Goal: Transaction & Acquisition: Purchase product/service

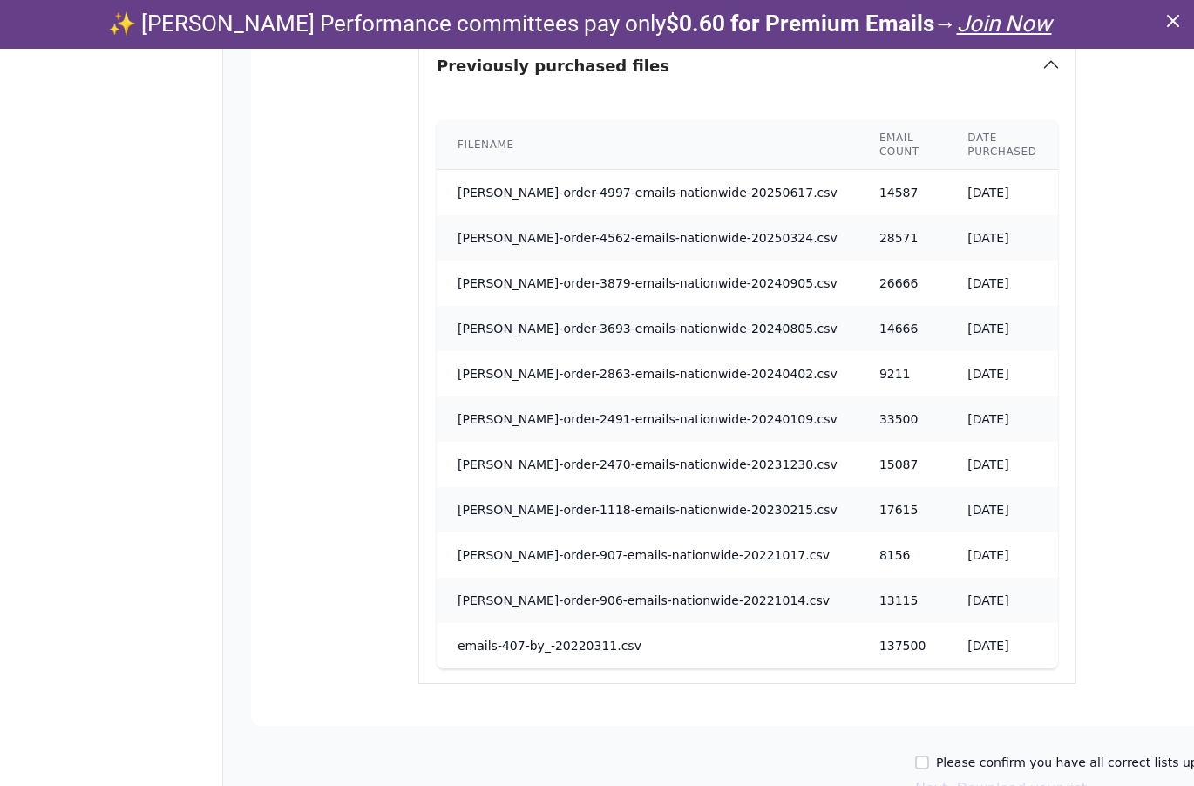
scroll to position [1022, 0]
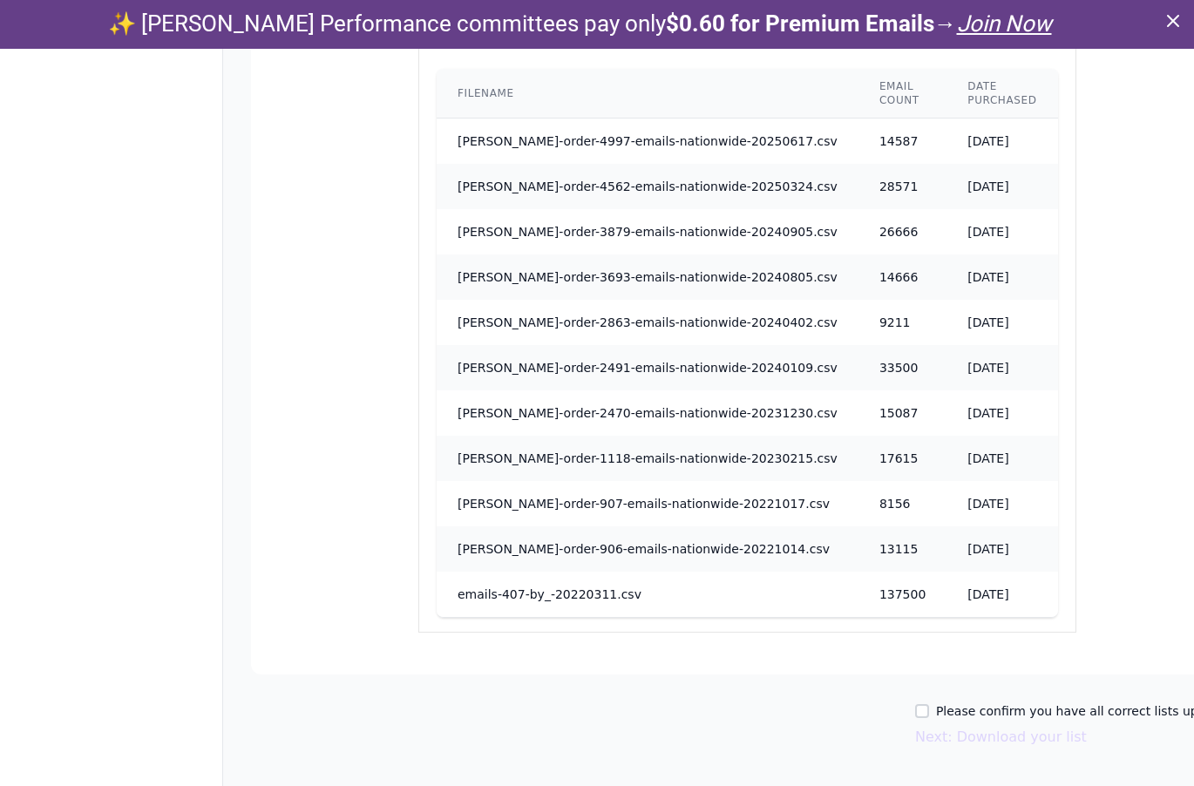
click at [936, 708] on label "Please confirm you have all correct lists uploaded." at bounding box center [1090, 711] width 308 height 17
click at [929, 708] on input "Please confirm you have all correct lists uploaded." at bounding box center [922, 711] width 14 height 14
checkbox input "true"
click at [924, 734] on button "Next: Download your list" at bounding box center [1001, 737] width 172 height 21
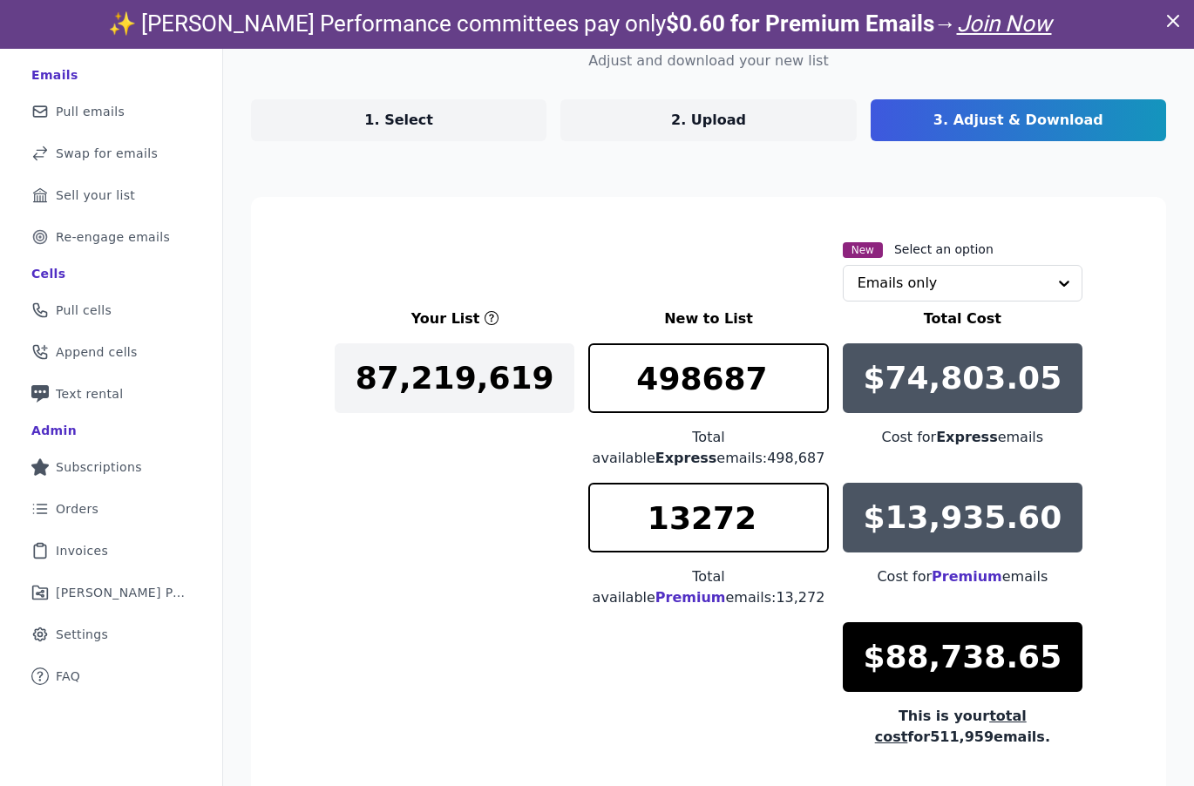
scroll to position [260, 0]
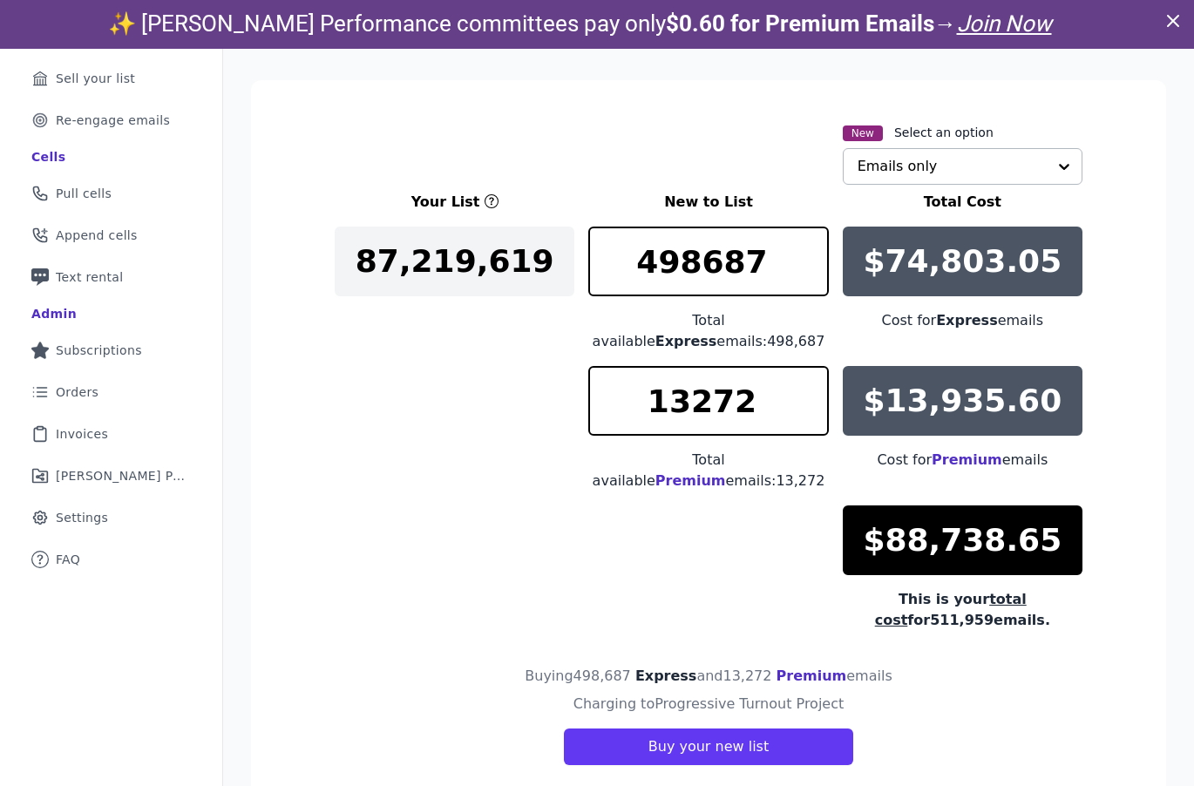
click at [893, 173] on input "text" at bounding box center [952, 166] width 189 height 35
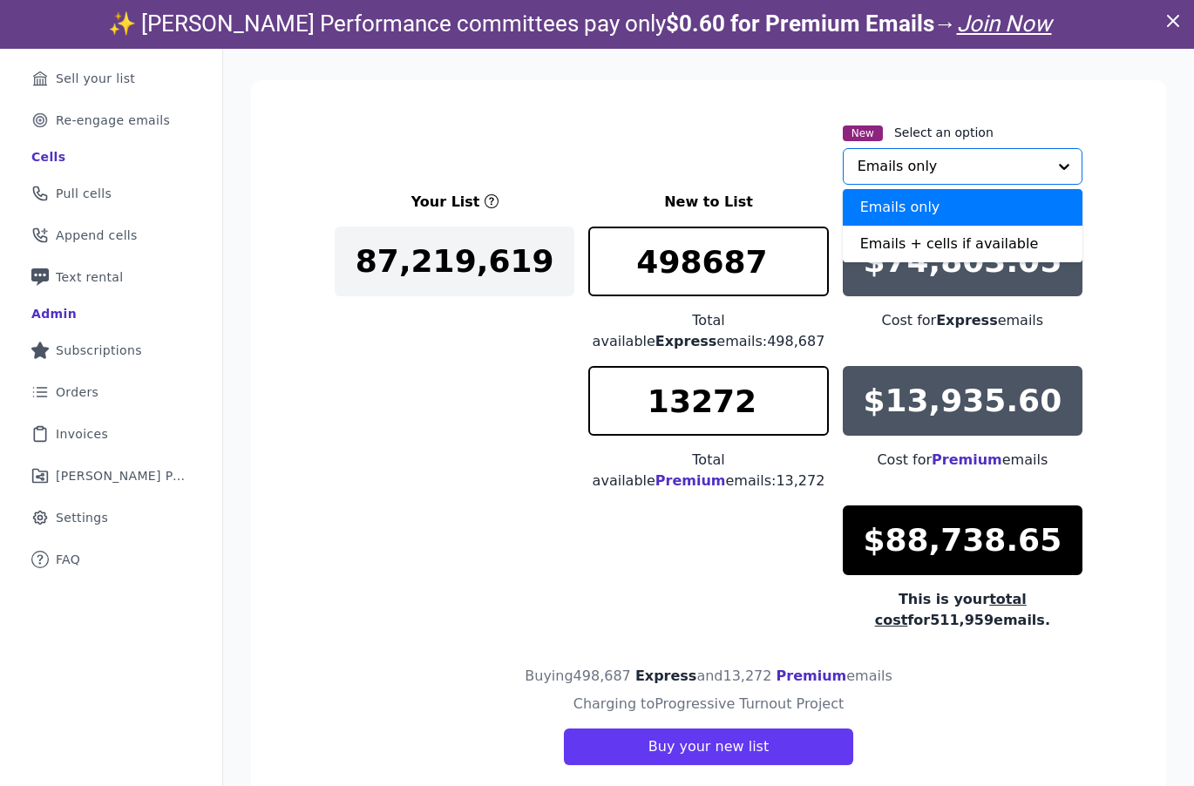
click at [767, 180] on div "New Select an option Emails only Emails + cells if available Option Emails only…" at bounding box center [709, 153] width 748 height 63
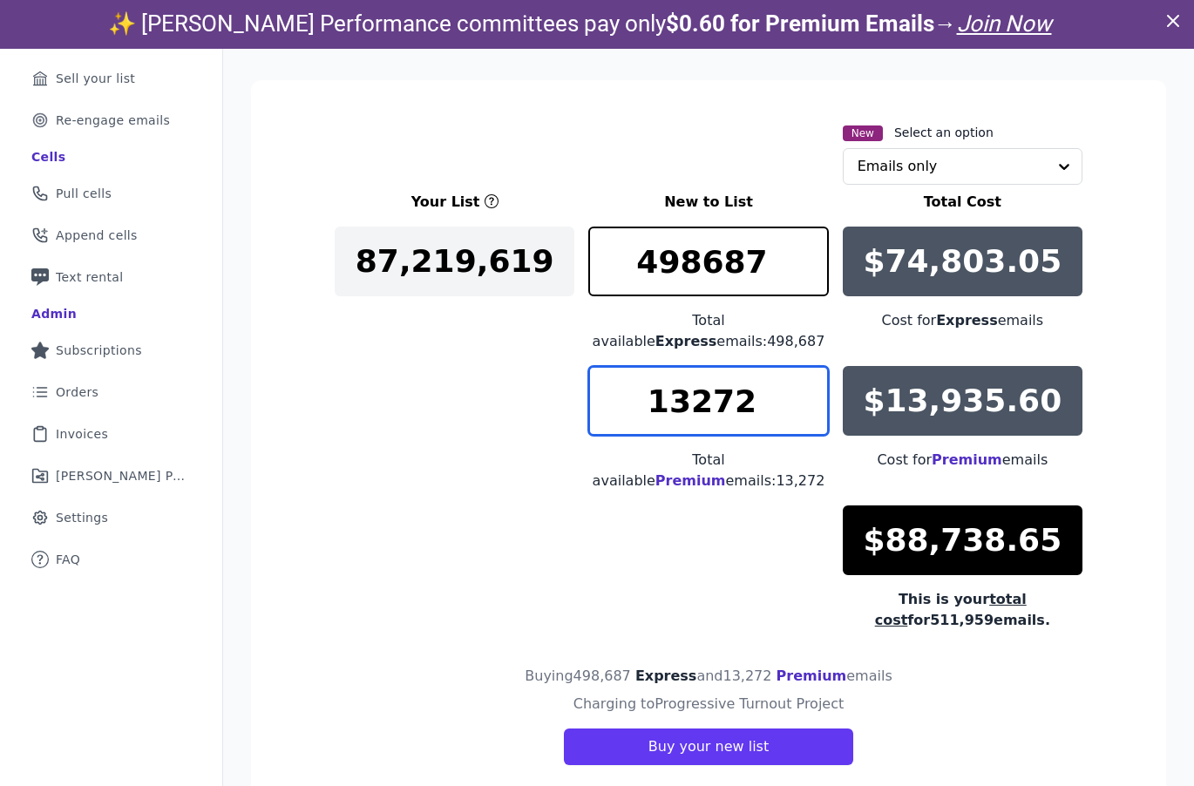
click at [703, 392] on input "13272" at bounding box center [708, 401] width 240 height 70
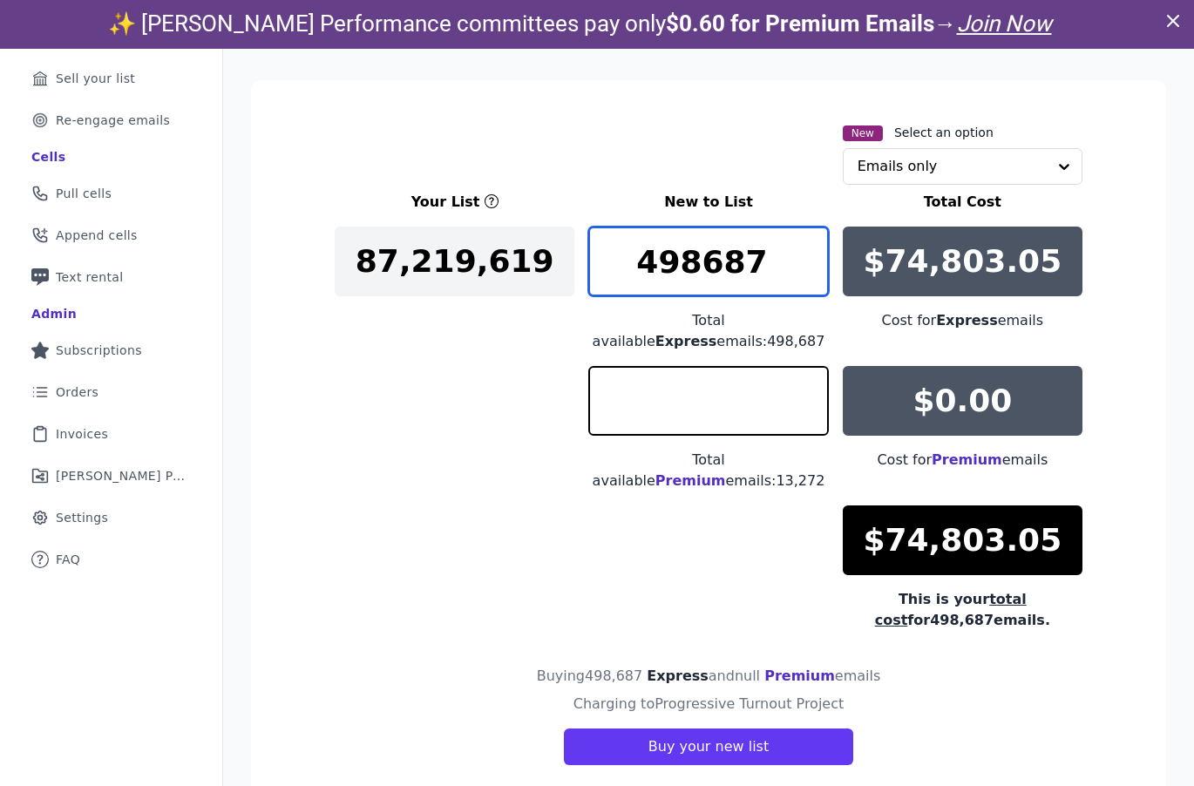
type input "0"
click at [666, 263] on input "498687" at bounding box center [708, 262] width 240 height 70
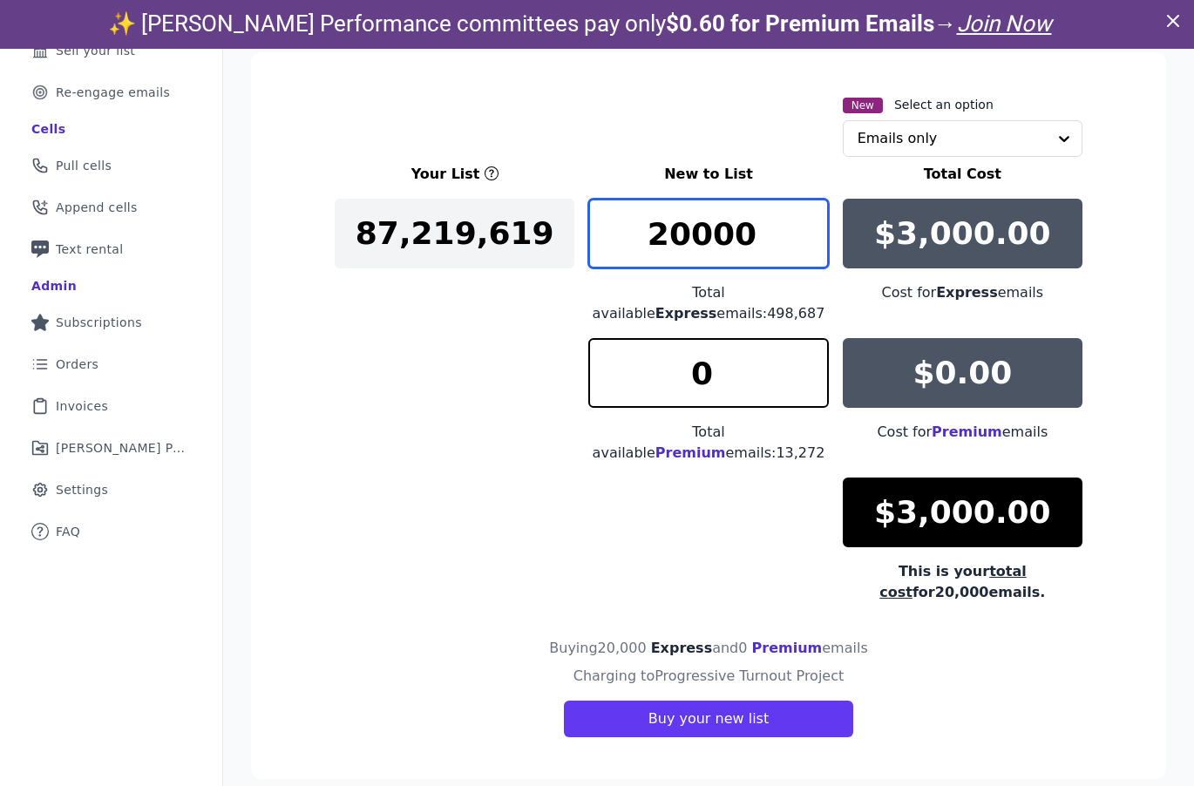
click at [670, 230] on input "20000" at bounding box center [708, 234] width 240 height 70
click at [692, 225] on input "34987" at bounding box center [708, 234] width 240 height 70
click at [688, 224] on input "34986" at bounding box center [708, 234] width 240 height 70
click at [676, 238] on input "33009" at bounding box center [708, 234] width 240 height 70
type input "33334"
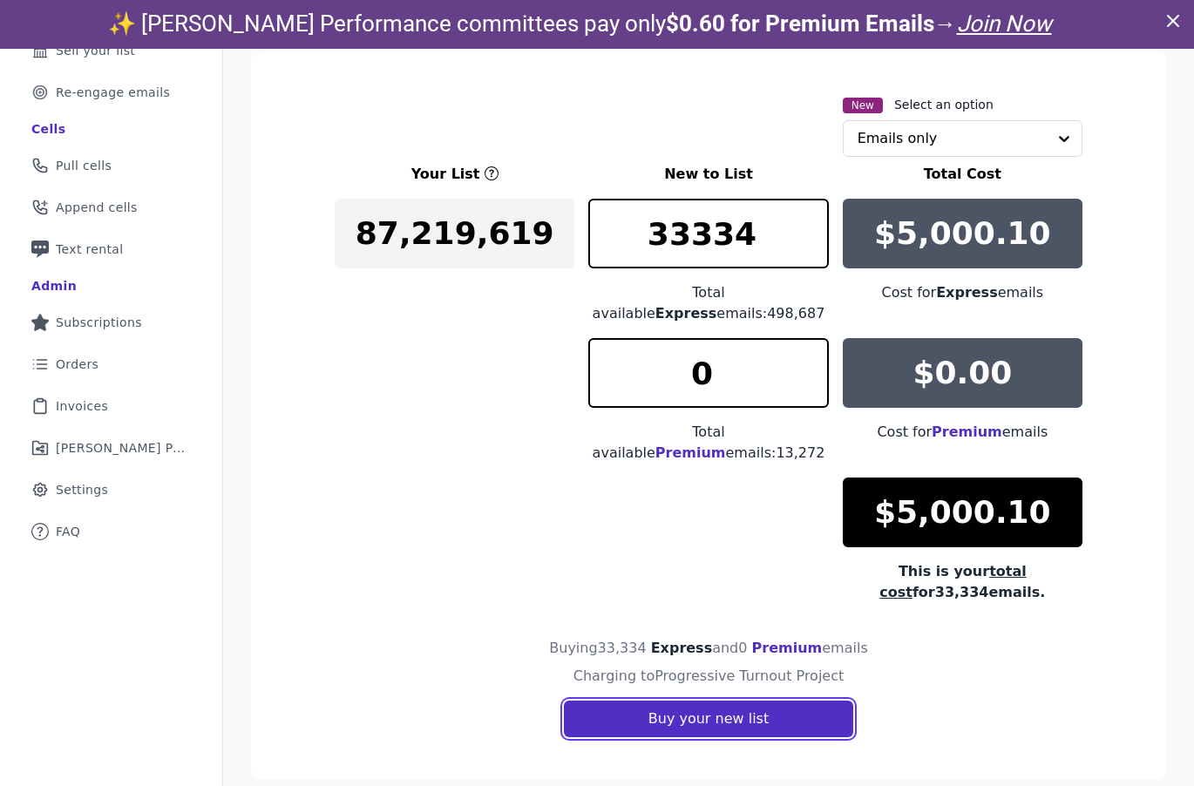
click at [683, 708] on button "Buy your new list" at bounding box center [708, 719] width 289 height 37
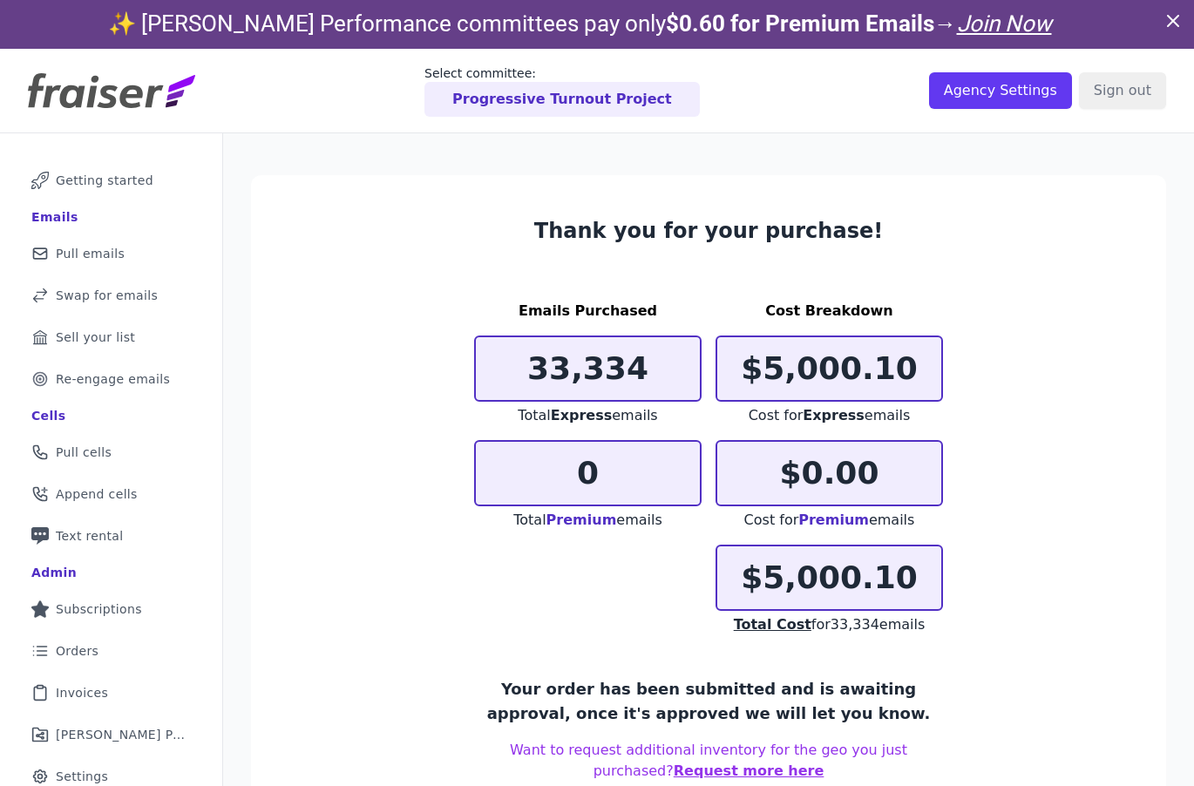
click at [606, 372] on p "33,334" at bounding box center [588, 368] width 224 height 35
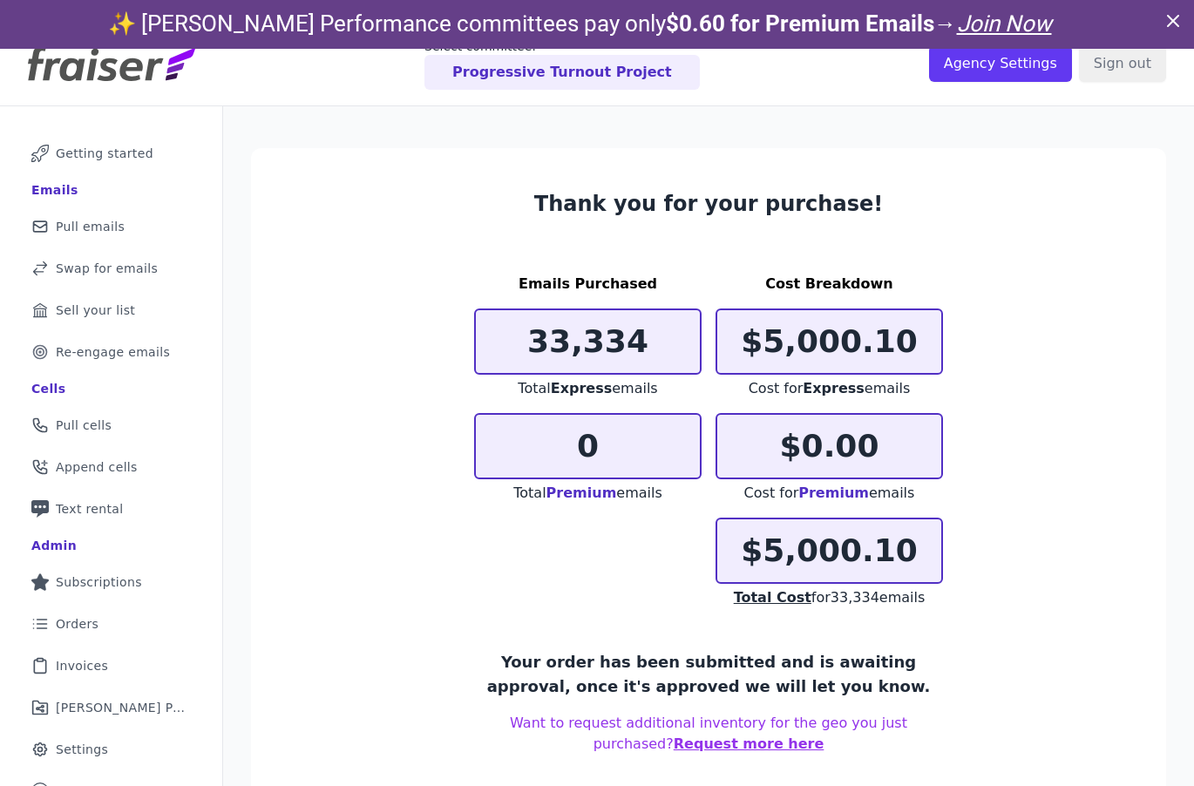
scroll to position [10, 0]
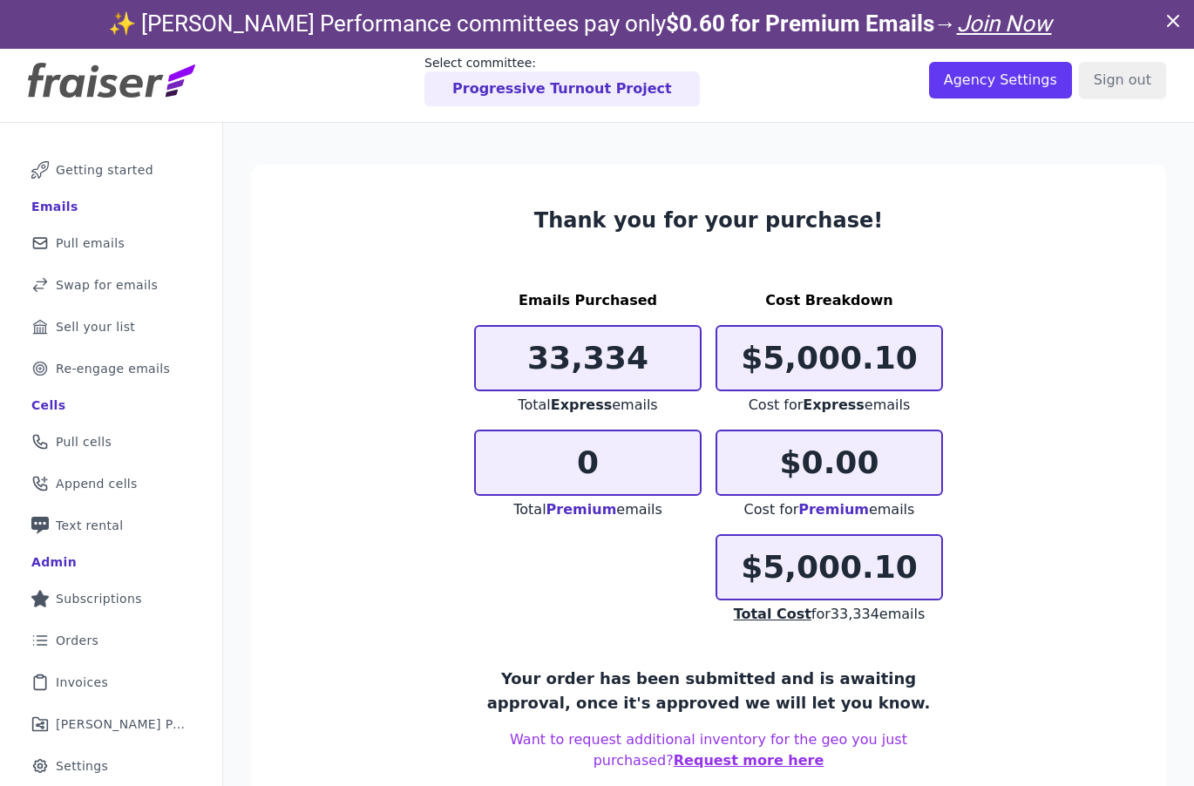
click at [587, 445] on p "0" at bounding box center [588, 462] width 224 height 35
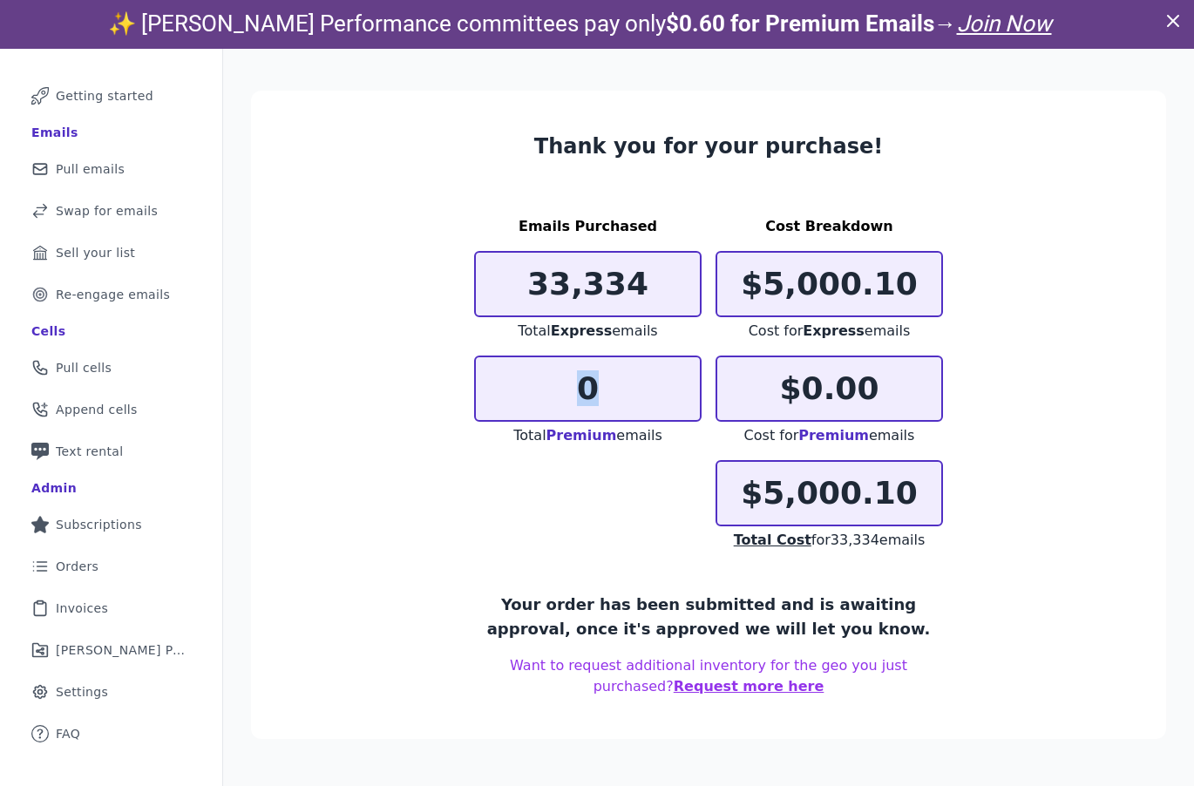
scroll to position [0, 0]
